Goal: Task Accomplishment & Management: Complete application form

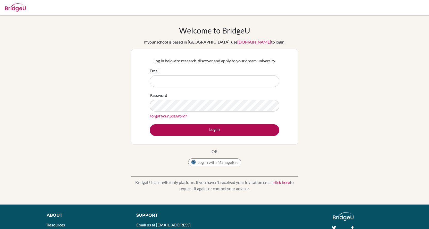
type input "[EMAIL_ADDRESS][DOMAIN_NAME]"
click at [212, 129] on button "Log in" at bounding box center [215, 130] width 130 height 12
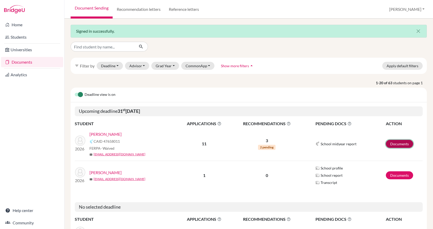
click at [396, 143] on link "Documents" at bounding box center [399, 144] width 27 height 8
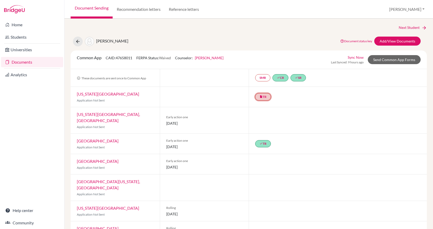
click at [264, 98] on link "insert_drive_file TR" at bounding box center [263, 96] width 16 height 7
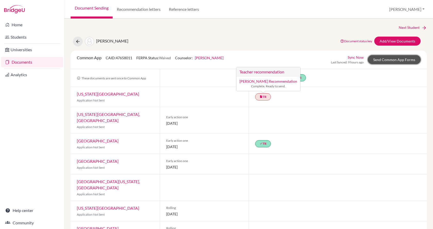
click at [381, 62] on link "Send Common App Forms" at bounding box center [394, 59] width 53 height 9
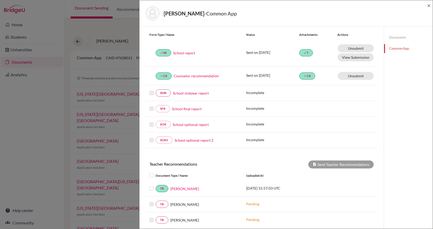
scroll to position [111, 0]
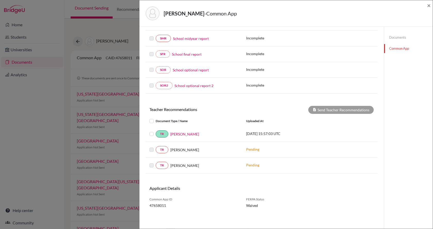
click at [156, 162] on label at bounding box center [156, 162] width 0 height 0
click at [165, 150] on link "TR" at bounding box center [162, 149] width 13 height 7
click at [158, 151] on link "TR" at bounding box center [162, 149] width 13 height 7
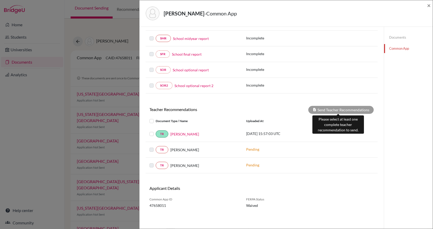
click at [314, 111] on div "Send Teacher Recommendations" at bounding box center [340, 110] width 65 height 8
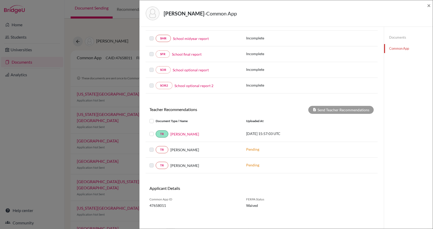
click at [156, 131] on label at bounding box center [156, 131] width 0 height 0
click at [0, 0] on input "checkbox" at bounding box center [0, 0] width 0 height 0
click at [345, 112] on button "Send Teacher Recommendations" at bounding box center [340, 110] width 65 height 8
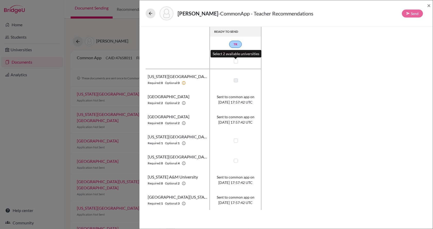
click at [237, 61] on label at bounding box center [236, 61] width 4 height 4
click at [236, 61] on input "checkbox" at bounding box center [234, 60] width 4 height 5
checkbox input "true"
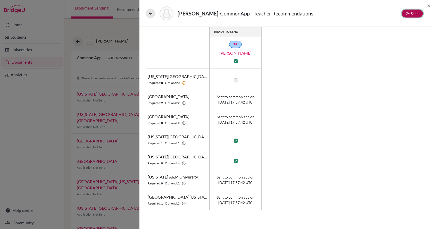
click at [406, 16] on button "Send" at bounding box center [412, 14] width 21 height 8
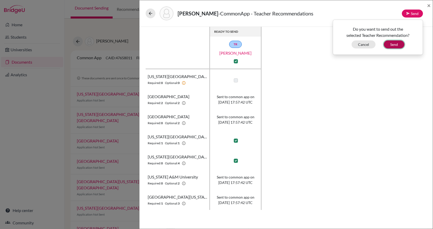
click at [398, 46] on button "Send" at bounding box center [394, 44] width 21 height 8
checkbox input "false"
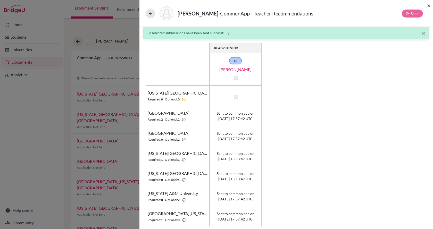
click at [429, 4] on span "×" at bounding box center [429, 5] width 4 height 7
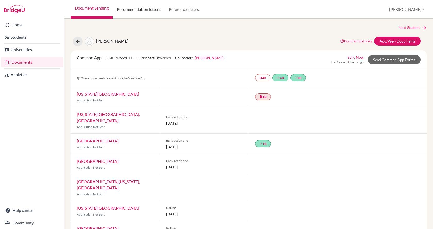
click at [152, 11] on link "Recommendation letters" at bounding box center [139, 9] width 52 height 19
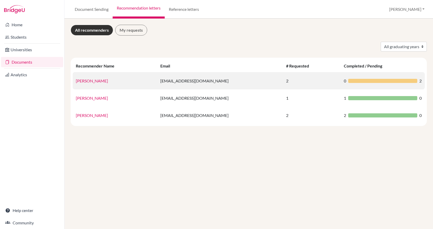
click at [87, 80] on link "[PERSON_NAME]" at bounding box center [92, 80] width 32 height 5
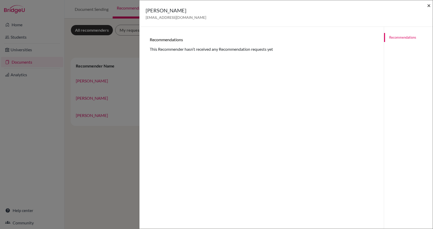
click at [429, 5] on span "×" at bounding box center [429, 5] width 4 height 7
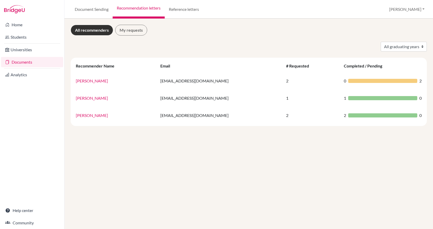
click at [27, 62] on link "Documents" at bounding box center [32, 62] width 62 height 10
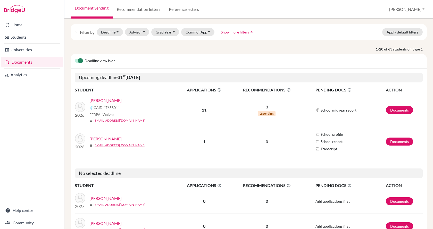
scroll to position [26, 0]
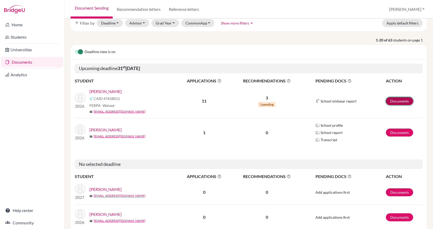
click at [391, 99] on link "Documents" at bounding box center [399, 101] width 27 height 8
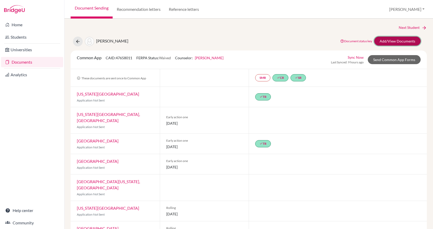
click at [386, 44] on link "Add/View Documents" at bounding box center [397, 41] width 46 height 9
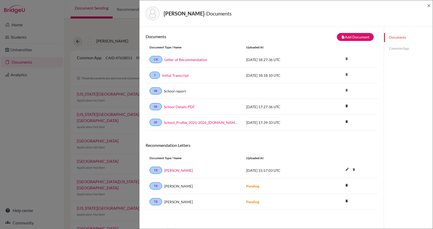
click at [397, 48] on link "Common App" at bounding box center [408, 48] width 49 height 9
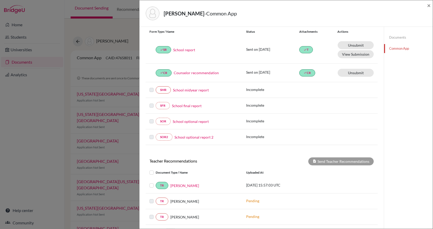
scroll to position [111, 0]
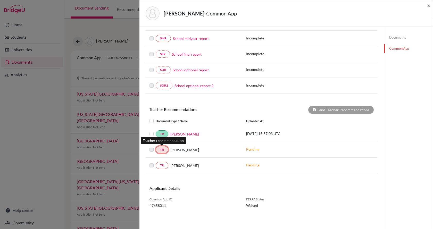
click at [164, 148] on link "TR" at bounding box center [162, 149] width 13 height 7
click at [164, 151] on link "TR" at bounding box center [162, 149] width 13 height 7
click at [179, 152] on span "[PERSON_NAME]" at bounding box center [184, 149] width 29 height 5
click at [156, 147] on label at bounding box center [156, 147] width 0 height 0
click at [149, 149] on div "TR Aldair Hoyos" at bounding box center [194, 149] width 97 height 7
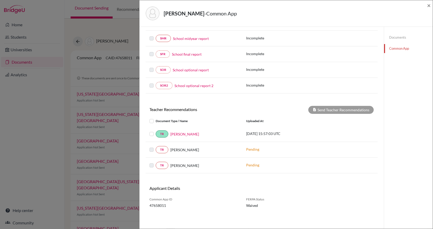
click at [156, 147] on label at bounding box center [156, 147] width 0 height 0
click at [160, 151] on link "TR" at bounding box center [162, 149] width 13 height 7
click at [166, 151] on link "TR" at bounding box center [162, 149] width 13 height 7
click at [159, 149] on link "TR" at bounding box center [162, 149] width 13 height 7
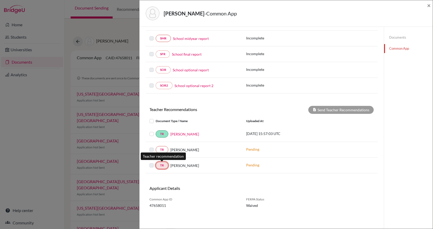
click at [164, 164] on link "TR" at bounding box center [162, 165] width 13 height 7
drag, startPoint x: 164, startPoint y: 164, endPoint x: 166, endPoint y: 164, distance: 2.6
click at [164, 164] on link "TR" at bounding box center [162, 165] width 13 height 7
click at [173, 166] on span "[PERSON_NAME]" at bounding box center [184, 165] width 29 height 5
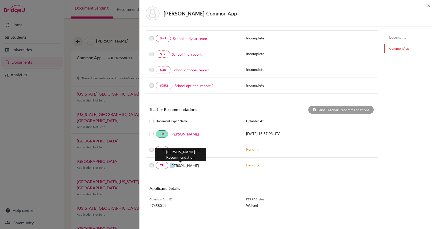
click at [174, 166] on span "[PERSON_NAME]" at bounding box center [184, 165] width 29 height 5
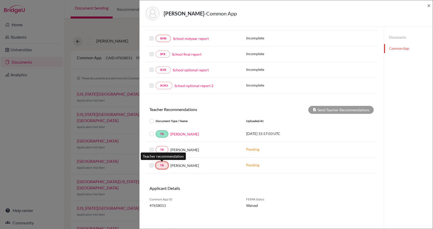
click at [158, 163] on link "TR" at bounding box center [162, 165] width 13 height 7
click at [164, 148] on link "TR" at bounding box center [162, 149] width 13 height 7
click at [164, 165] on link "TR" at bounding box center [162, 165] width 13 height 7
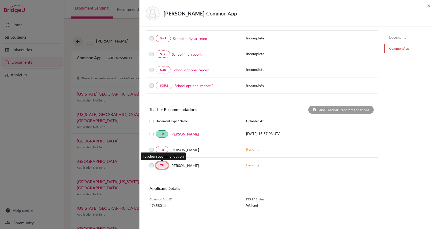
click at [164, 165] on link "TR" at bounding box center [162, 165] width 13 height 7
click at [394, 38] on link "Documents" at bounding box center [408, 37] width 49 height 9
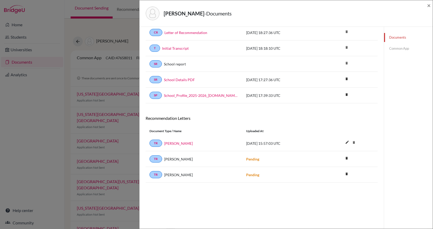
scroll to position [27, 0]
click at [157, 159] on link "TR" at bounding box center [155, 158] width 13 height 7
click at [170, 161] on span "Aldair Hoyos" at bounding box center [178, 158] width 29 height 5
click at [153, 170] on div "TR Aldair Hoyos Pending delete Delete this document? Cancel Delete" at bounding box center [262, 175] width 232 height 16
click at [160, 160] on link "TR" at bounding box center [155, 158] width 13 height 7
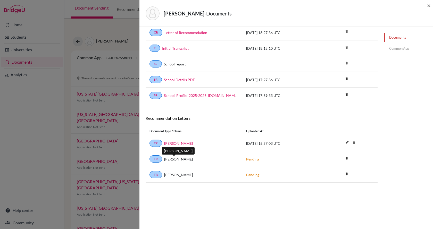
click at [169, 160] on span "Aldair Hoyos" at bounding box center [178, 158] width 29 height 5
click at [150, 163] on div "TR Aldair Hoyos Pending delete Delete this document? Cancel Delete" at bounding box center [262, 159] width 232 height 16
click at [404, 46] on link "Common App" at bounding box center [408, 48] width 49 height 9
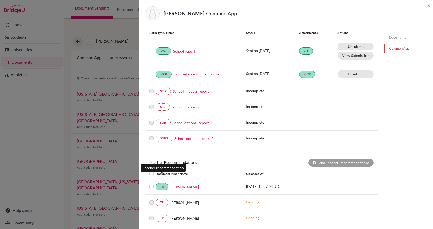
scroll to position [111, 0]
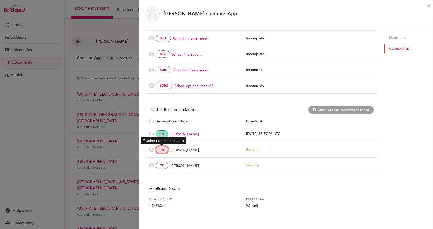
click at [163, 149] on link "TR" at bounding box center [162, 149] width 13 height 7
click at [177, 150] on span "Aldair Hoyos" at bounding box center [184, 149] width 29 height 5
click at [156, 147] on label at bounding box center [156, 147] width 0 height 0
click at [154, 149] on div at bounding box center [152, 150] width 6 height 6
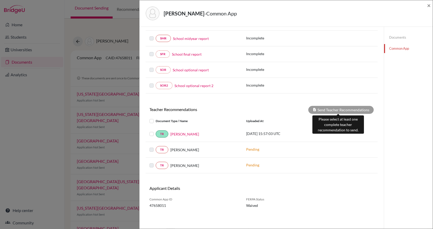
click at [341, 110] on div "Send Teacher Recommendations" at bounding box center [340, 110] width 65 height 8
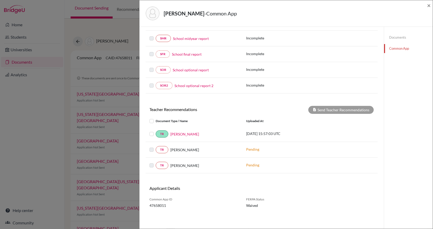
click at [156, 147] on label at bounding box center [156, 147] width 0 height 0
click at [429, 7] on span "×" at bounding box center [429, 5] width 4 height 7
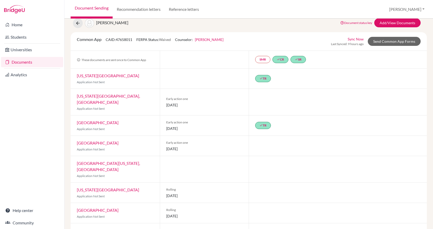
scroll to position [94, 0]
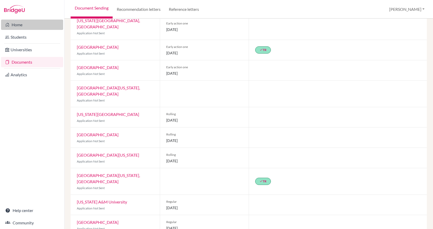
click at [25, 22] on link "Home" at bounding box center [32, 25] width 62 height 10
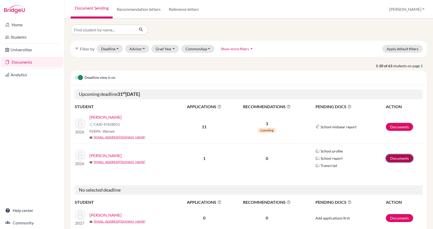
click at [401, 159] on link "Documents" at bounding box center [399, 158] width 27 height 8
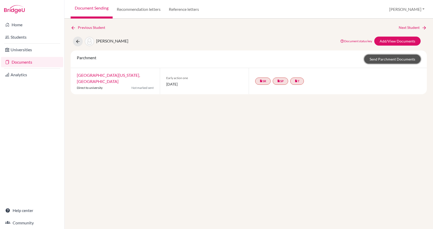
click at [391, 57] on link "Send Parchment Documents" at bounding box center [392, 59] width 56 height 9
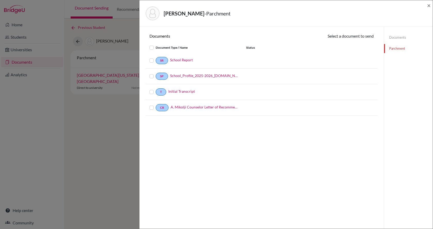
click at [156, 45] on label at bounding box center [156, 45] width 0 height 0
click at [0, 0] on input "checkbox" at bounding box center [0, 0] width 0 height 0
click at [355, 36] on button "Continue" at bounding box center [359, 37] width 29 height 8
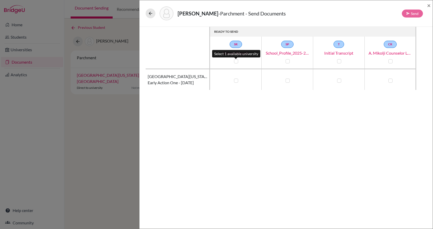
click at [234, 61] on label at bounding box center [236, 61] width 4 height 4
click at [234, 61] on input "checkbox" at bounding box center [235, 60] width 4 height 5
checkbox input "true"
click at [287, 63] on div at bounding box center [287, 61] width 6 height 6
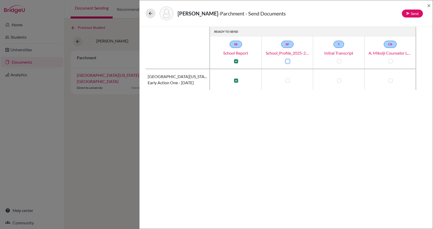
click at [285, 61] on input "checkbox" at bounding box center [286, 60] width 4 height 5
checkbox input "true"
click at [337, 59] on label at bounding box center [339, 61] width 4 height 4
click at [337, 59] on input "checkbox" at bounding box center [338, 60] width 4 height 5
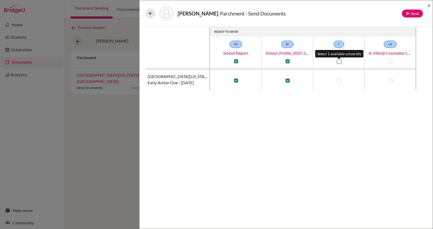
checkbox input "true"
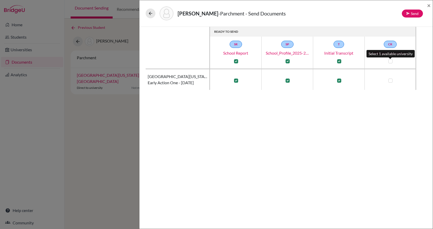
click at [390, 60] on label at bounding box center [390, 61] width 4 height 4
click at [390, 60] on input "checkbox" at bounding box center [389, 60] width 4 height 5
checkbox input "true"
click at [408, 13] on icon at bounding box center [408, 14] width 4 height 4
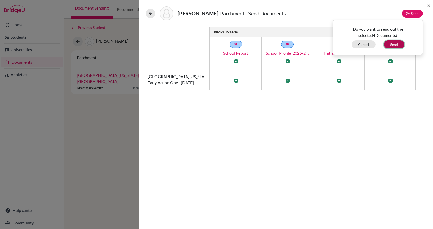
click at [389, 48] on button "Send" at bounding box center [394, 44] width 21 height 8
checkbox input "false"
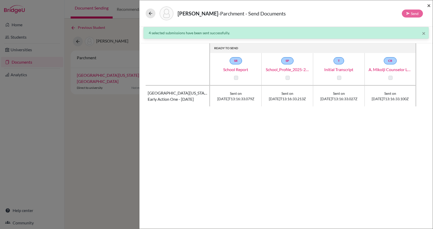
click at [428, 6] on span "×" at bounding box center [429, 5] width 4 height 7
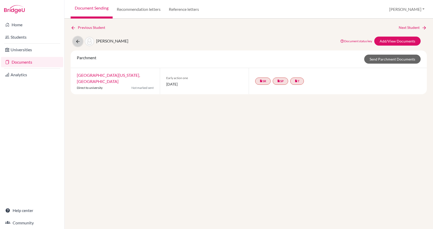
click at [79, 40] on icon at bounding box center [77, 41] width 5 height 5
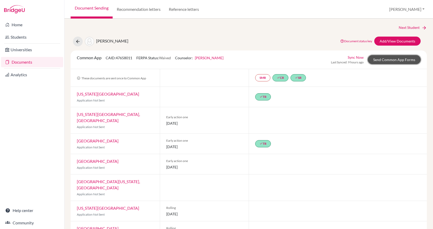
click at [396, 61] on link "Send Common App Forms" at bounding box center [394, 59] width 53 height 9
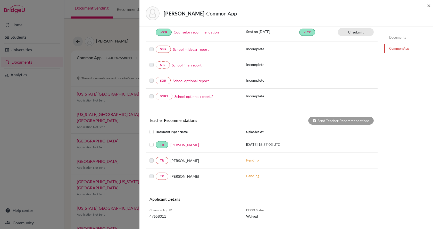
scroll to position [111, 0]
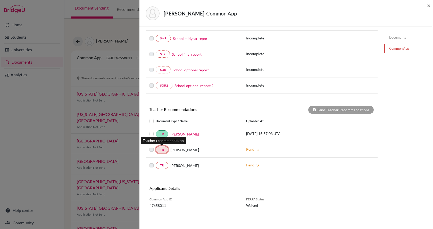
click at [157, 148] on link "TR" at bounding box center [162, 149] width 13 height 7
click at [172, 150] on span "[PERSON_NAME]" at bounding box center [184, 149] width 29 height 5
click at [154, 148] on div at bounding box center [152, 150] width 6 height 6
click at [156, 147] on label at bounding box center [156, 147] width 0 height 0
click at [168, 151] on link "TR" at bounding box center [162, 149] width 13 height 7
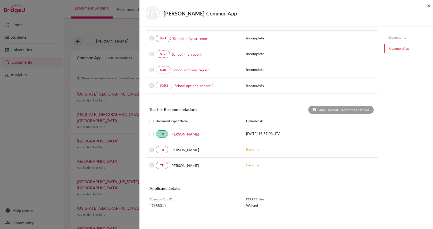
click at [430, 5] on span "×" at bounding box center [429, 5] width 4 height 7
